Goal: Information Seeking & Learning: Understand process/instructions

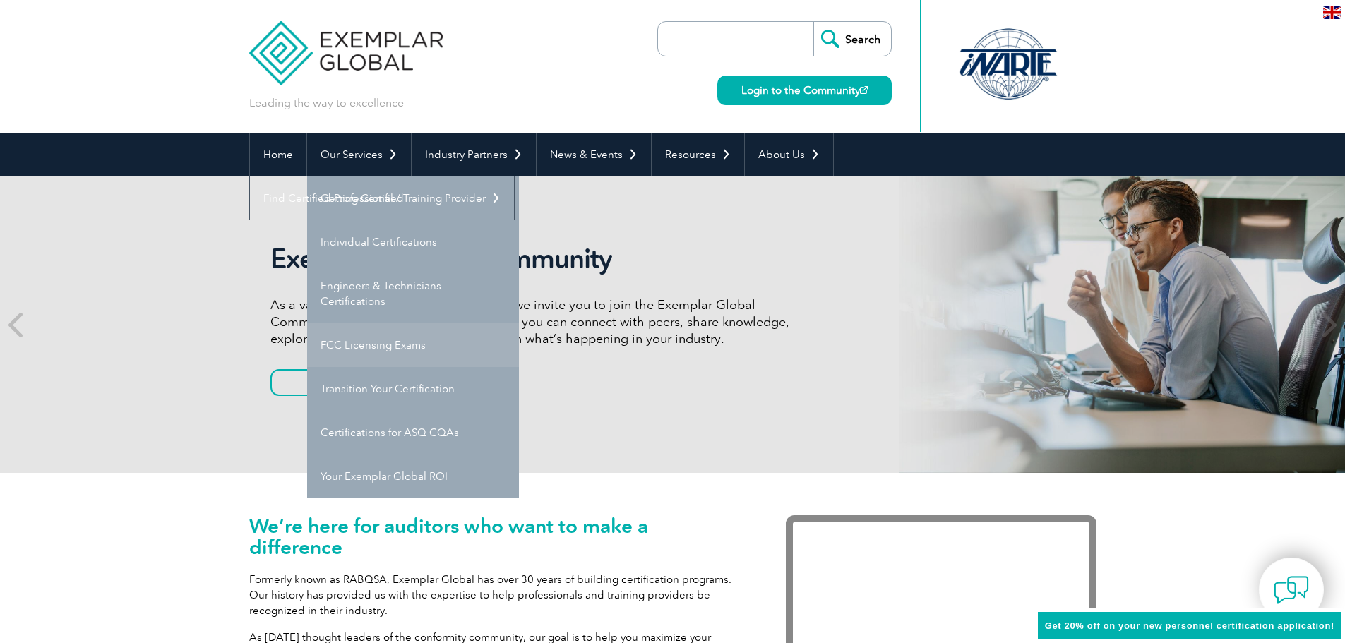
click at [403, 343] on link "FCC Licensing Exams" at bounding box center [413, 345] width 212 height 44
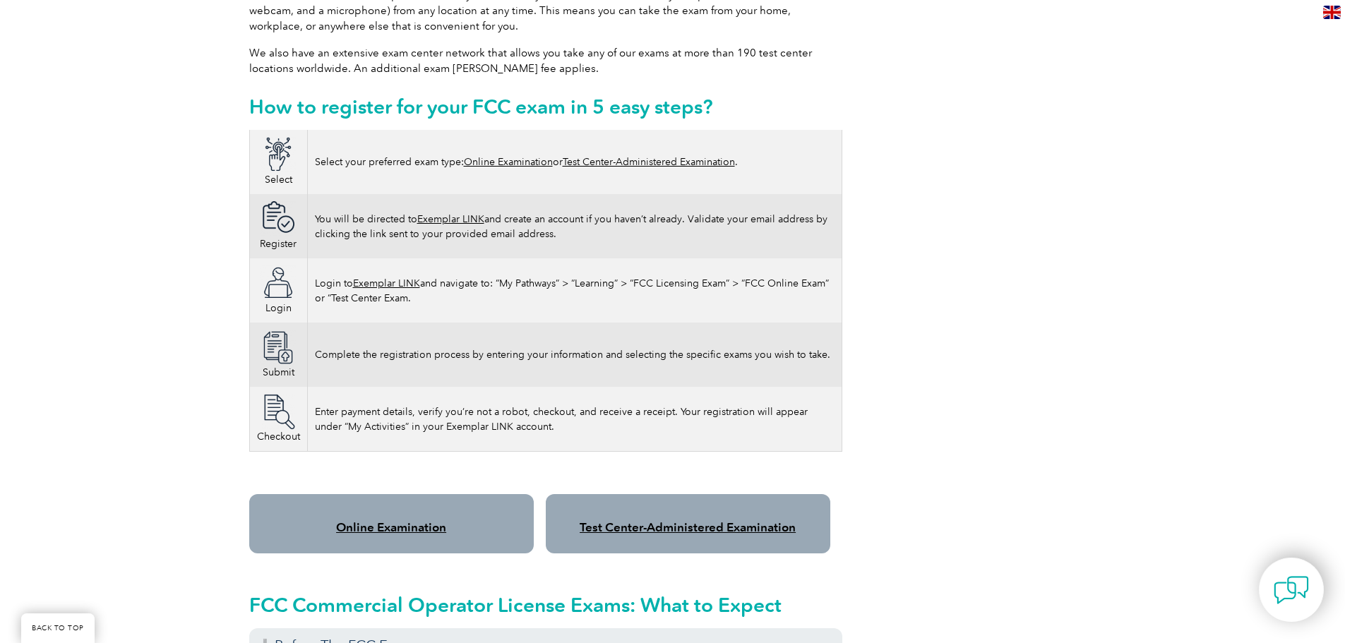
scroll to position [848, 0]
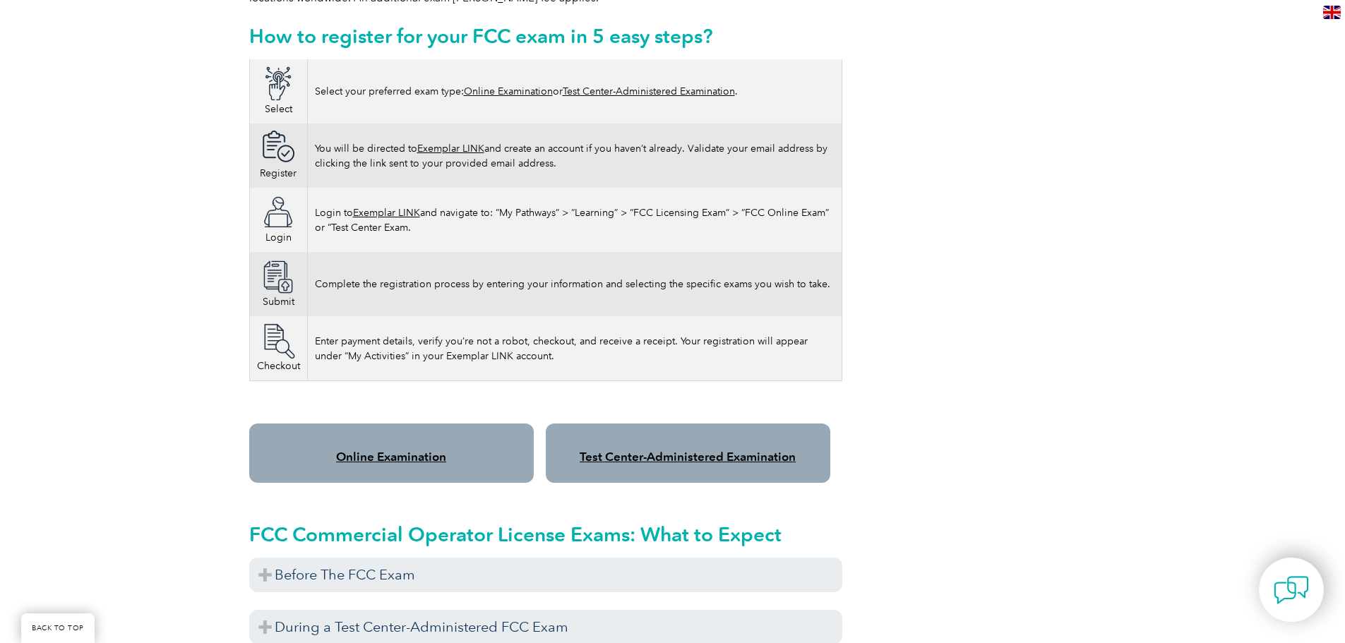
click at [406, 450] on link "Online Examination" at bounding box center [391, 457] width 110 height 14
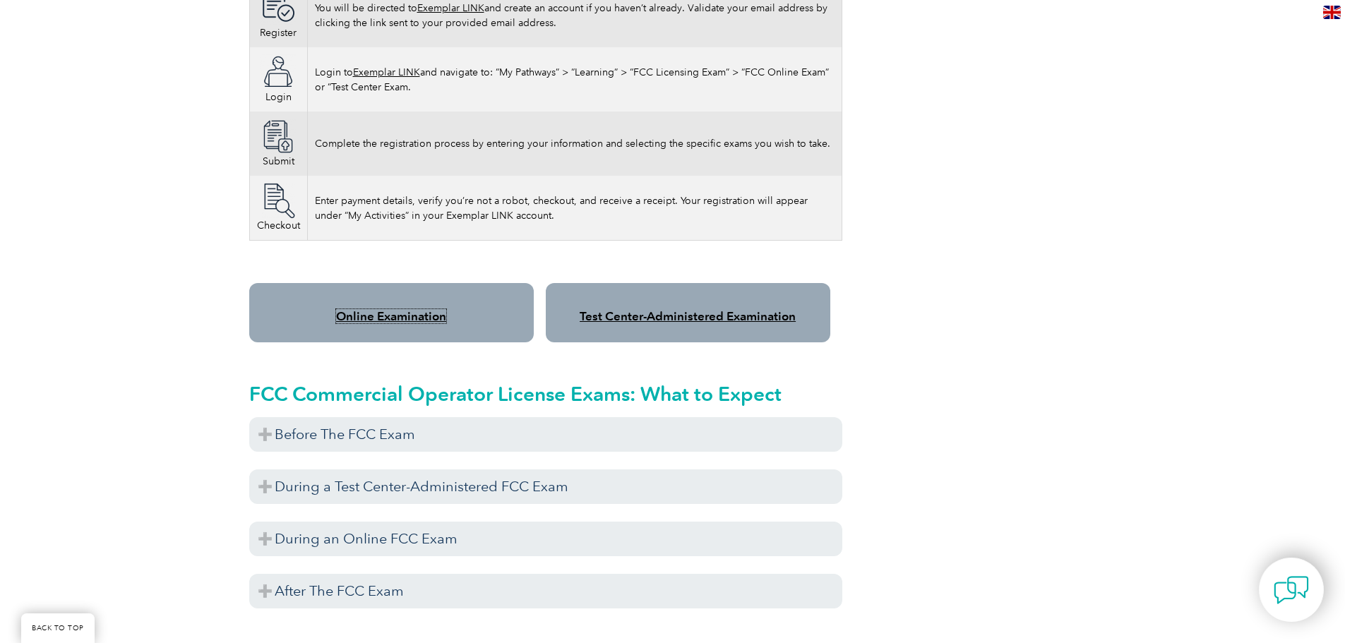
scroll to position [989, 0]
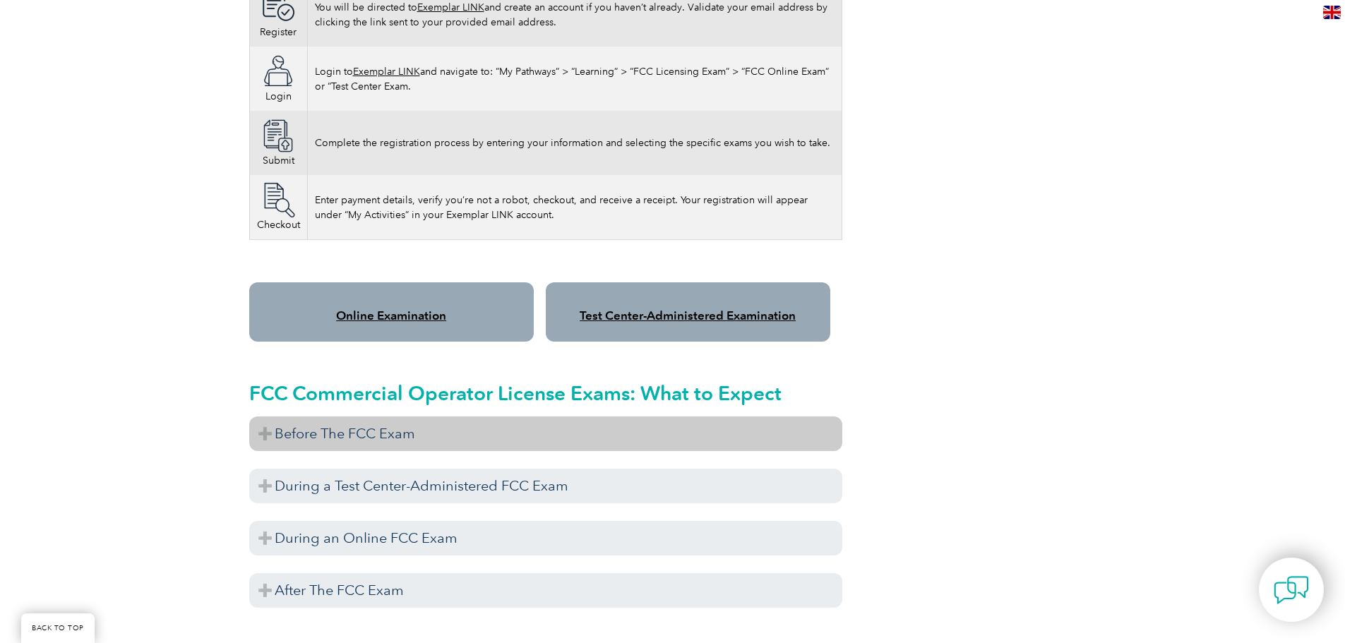
click at [266, 418] on h3 "Before The FCC Exam" at bounding box center [545, 434] width 593 height 35
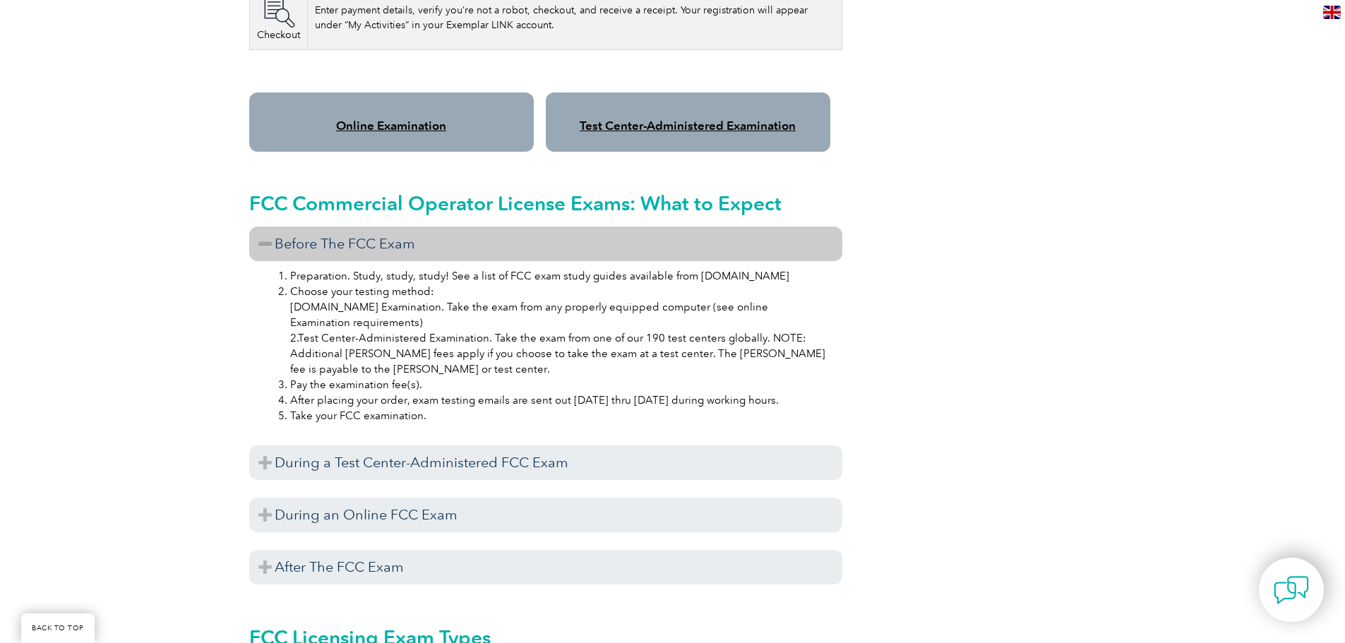
scroll to position [1201, 0]
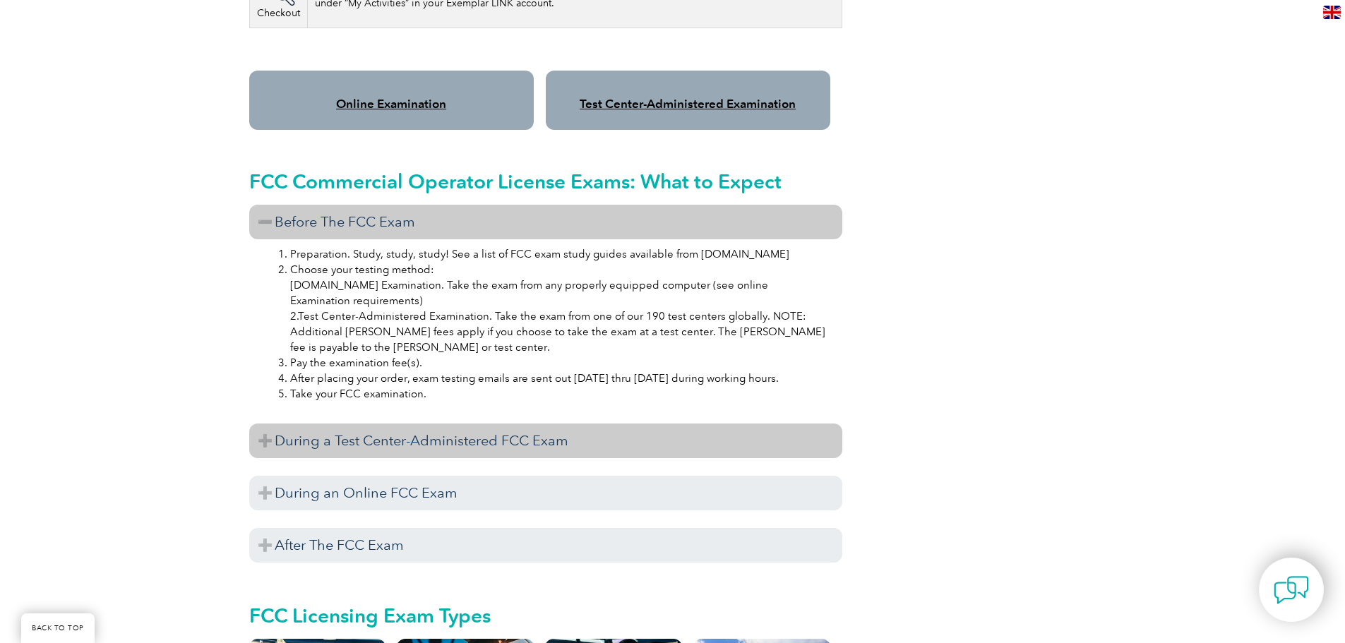
click at [383, 427] on h3 "During a Test Center-Administered FCC Exam" at bounding box center [545, 441] width 593 height 35
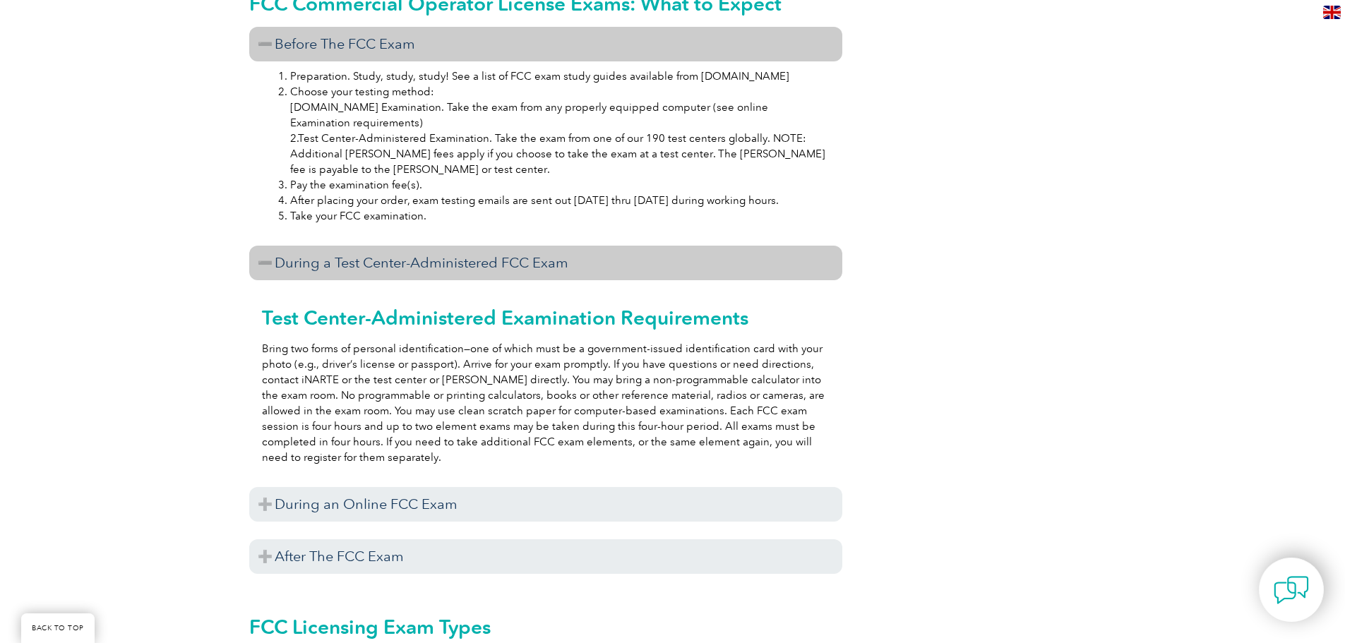
scroll to position [1413, 0]
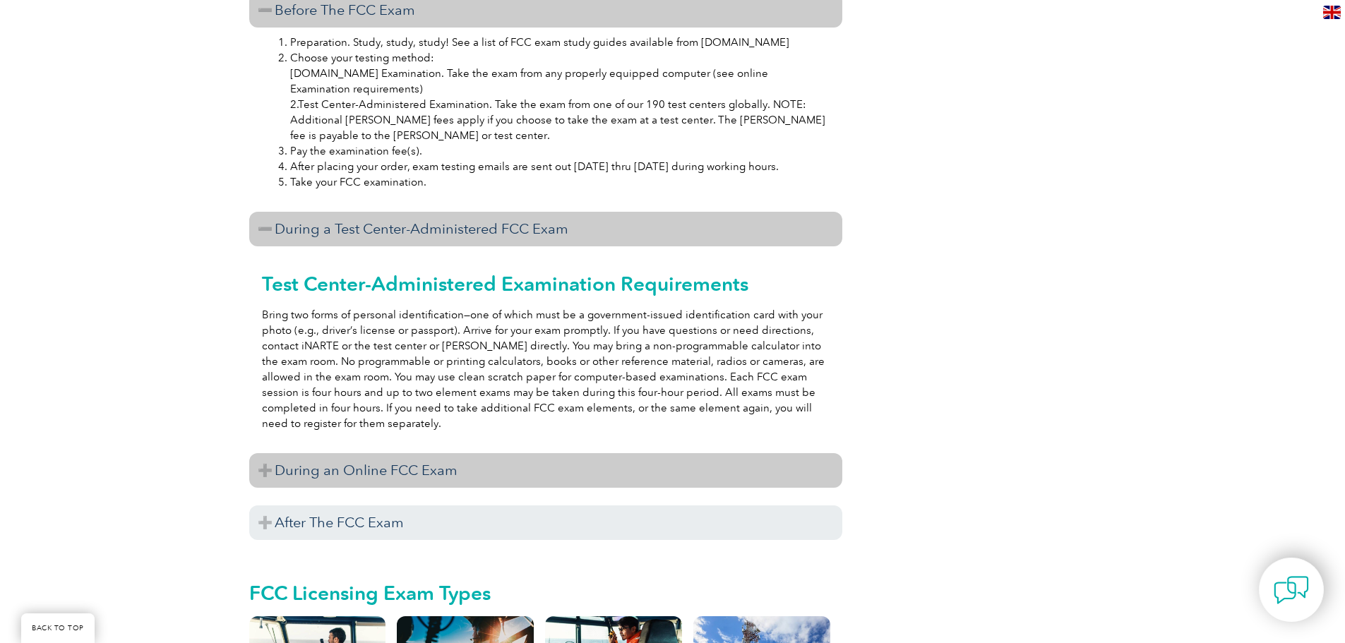
click at [383, 457] on h3 "During an Online FCC Exam" at bounding box center [545, 470] width 593 height 35
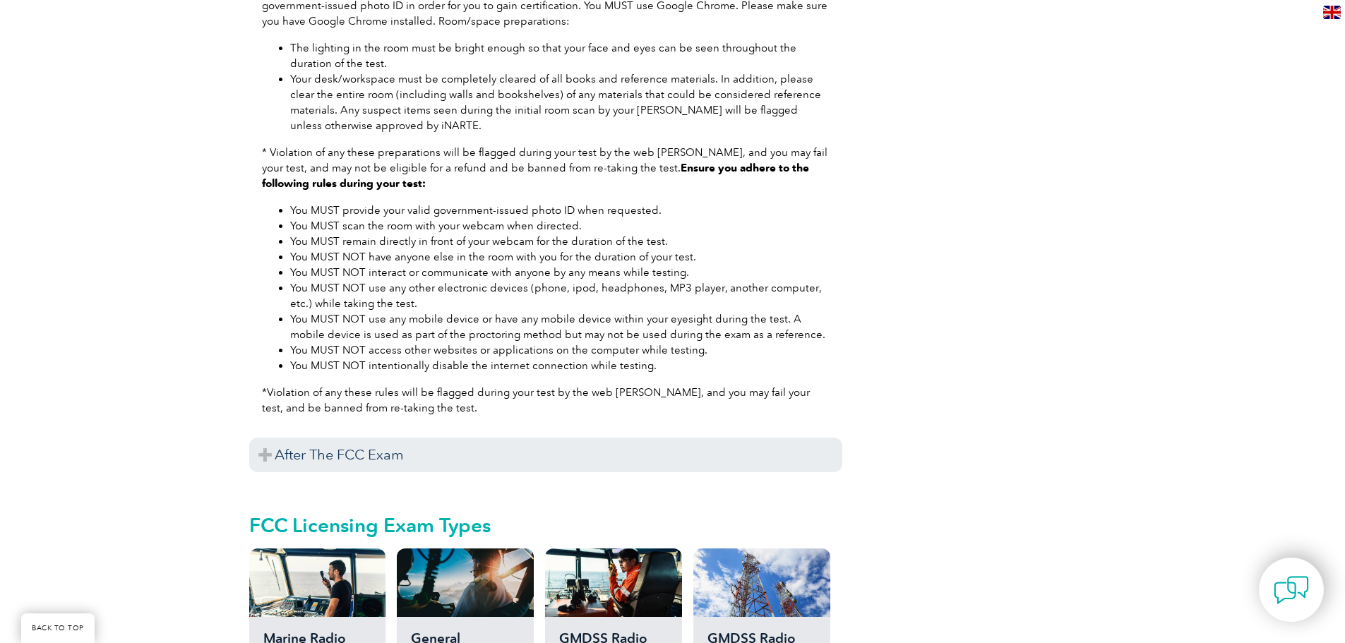
scroll to position [2048, 0]
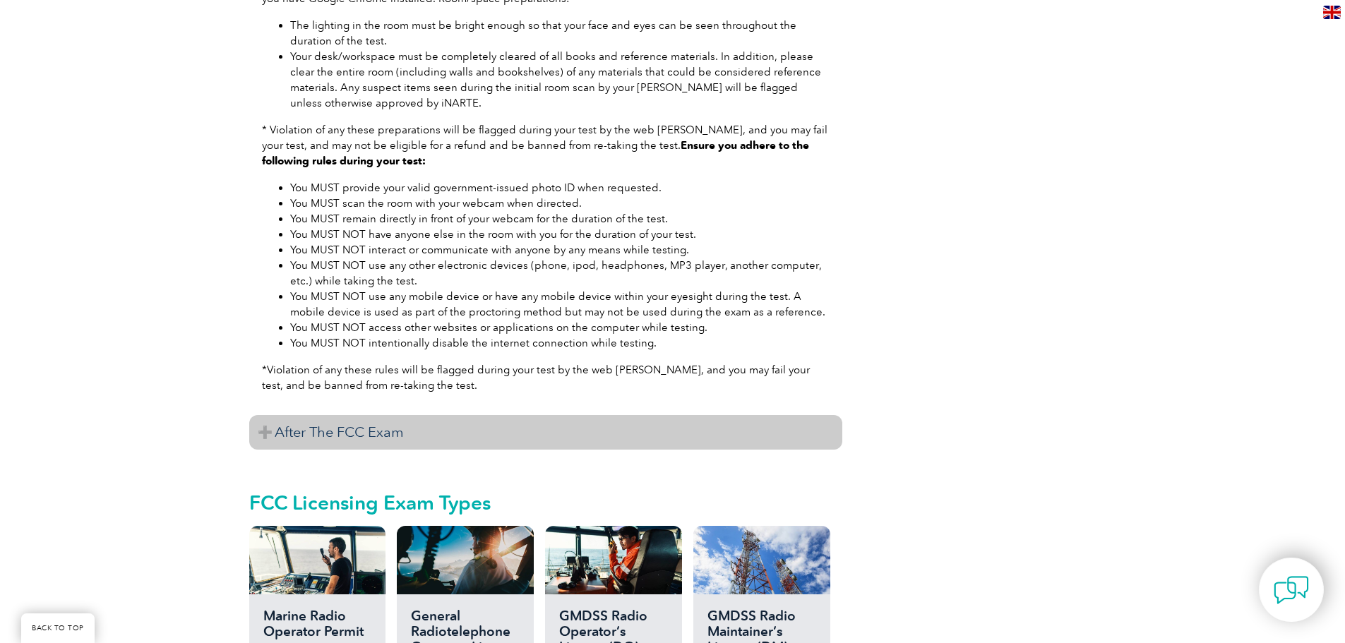
click at [327, 420] on h3 "After The FCC Exam" at bounding box center [545, 432] width 593 height 35
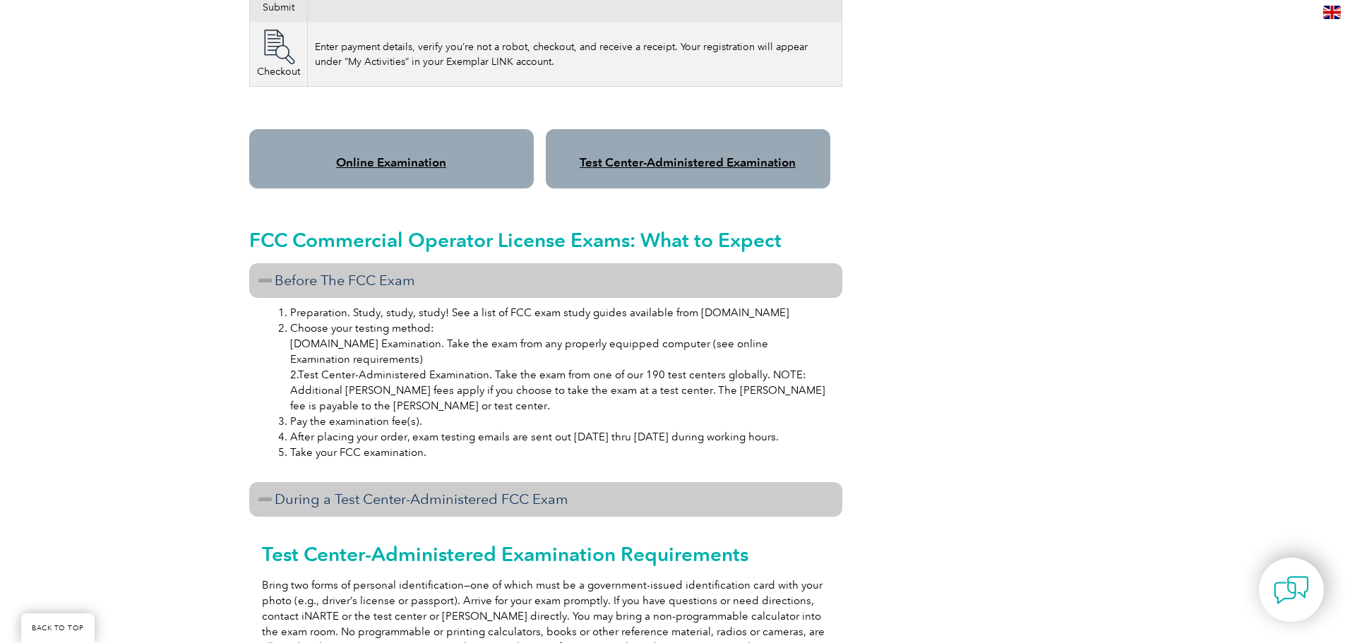
scroll to position [1130, 0]
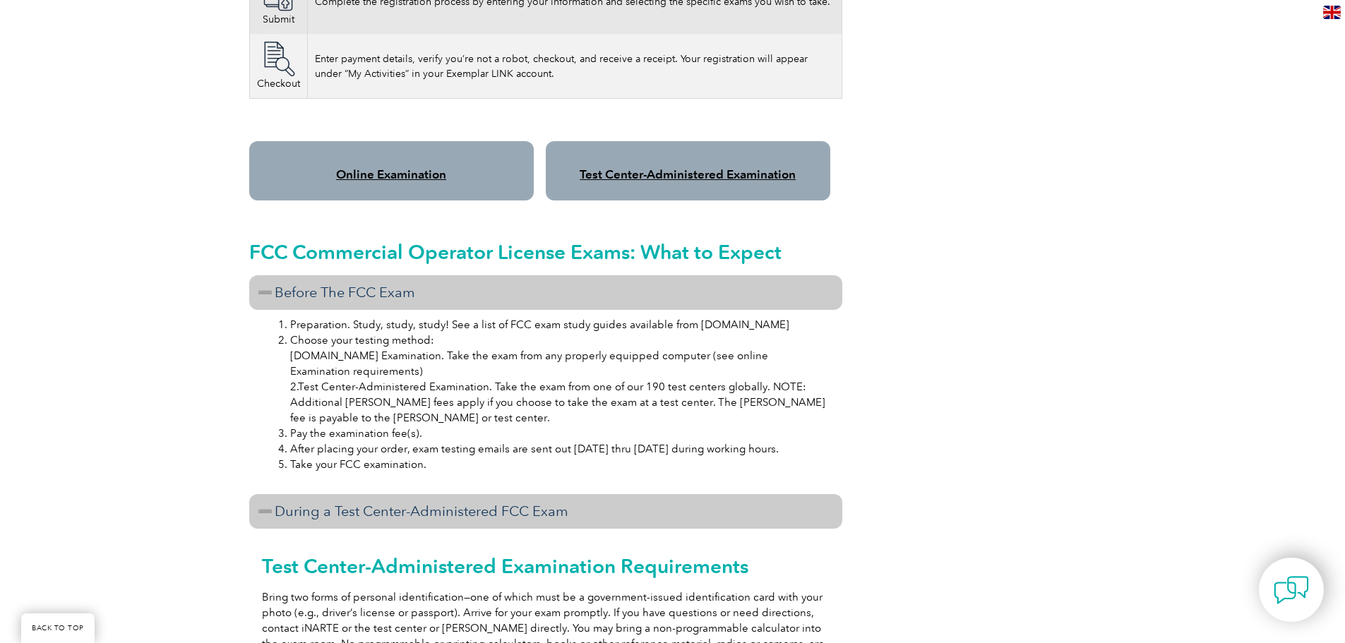
click at [663, 167] on link "Test Center-Administered Examination" at bounding box center [688, 174] width 216 height 14
